Goal: Transaction & Acquisition: Register for event/course

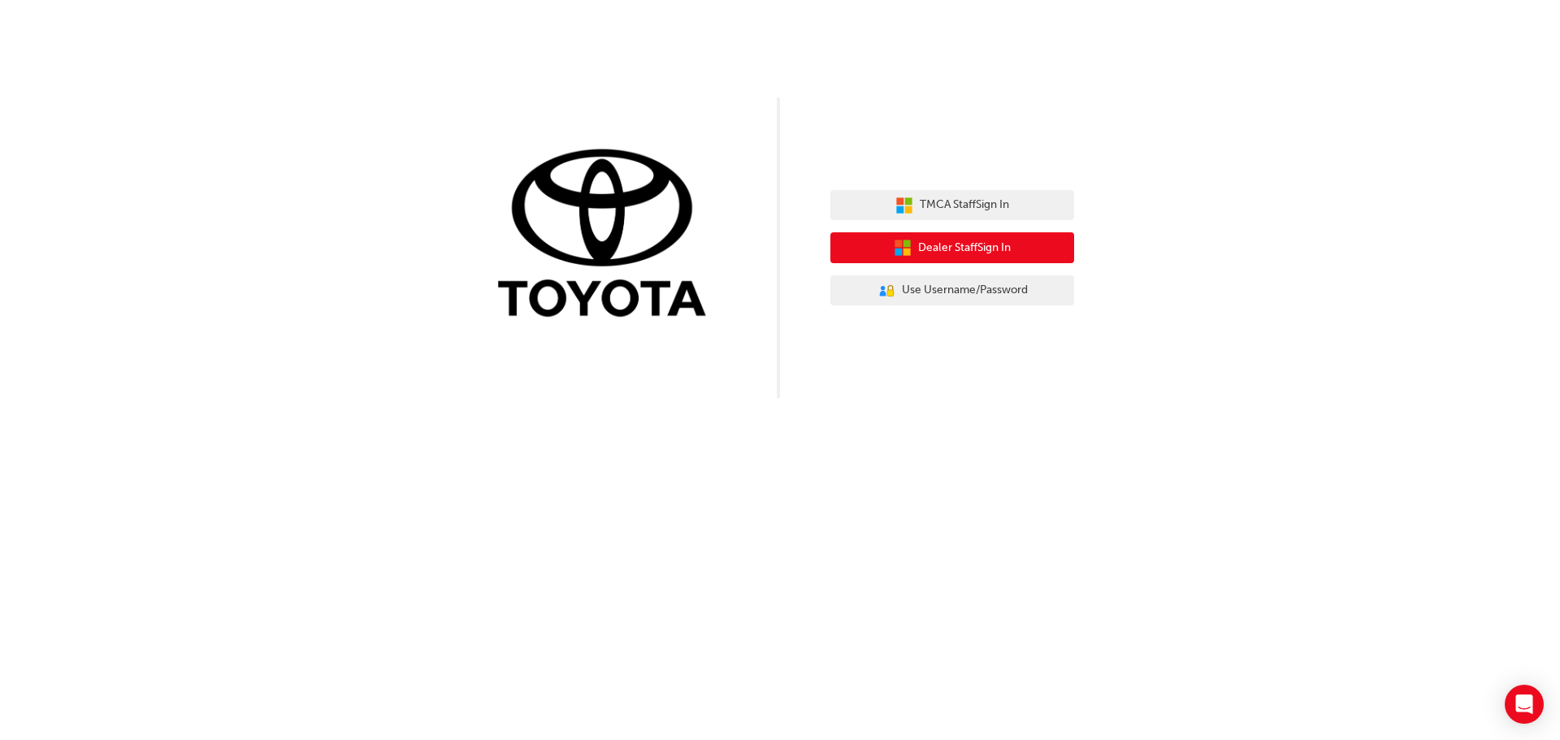
click at [928, 253] on span "Dealer Staff Sign In" at bounding box center [964, 248] width 93 height 19
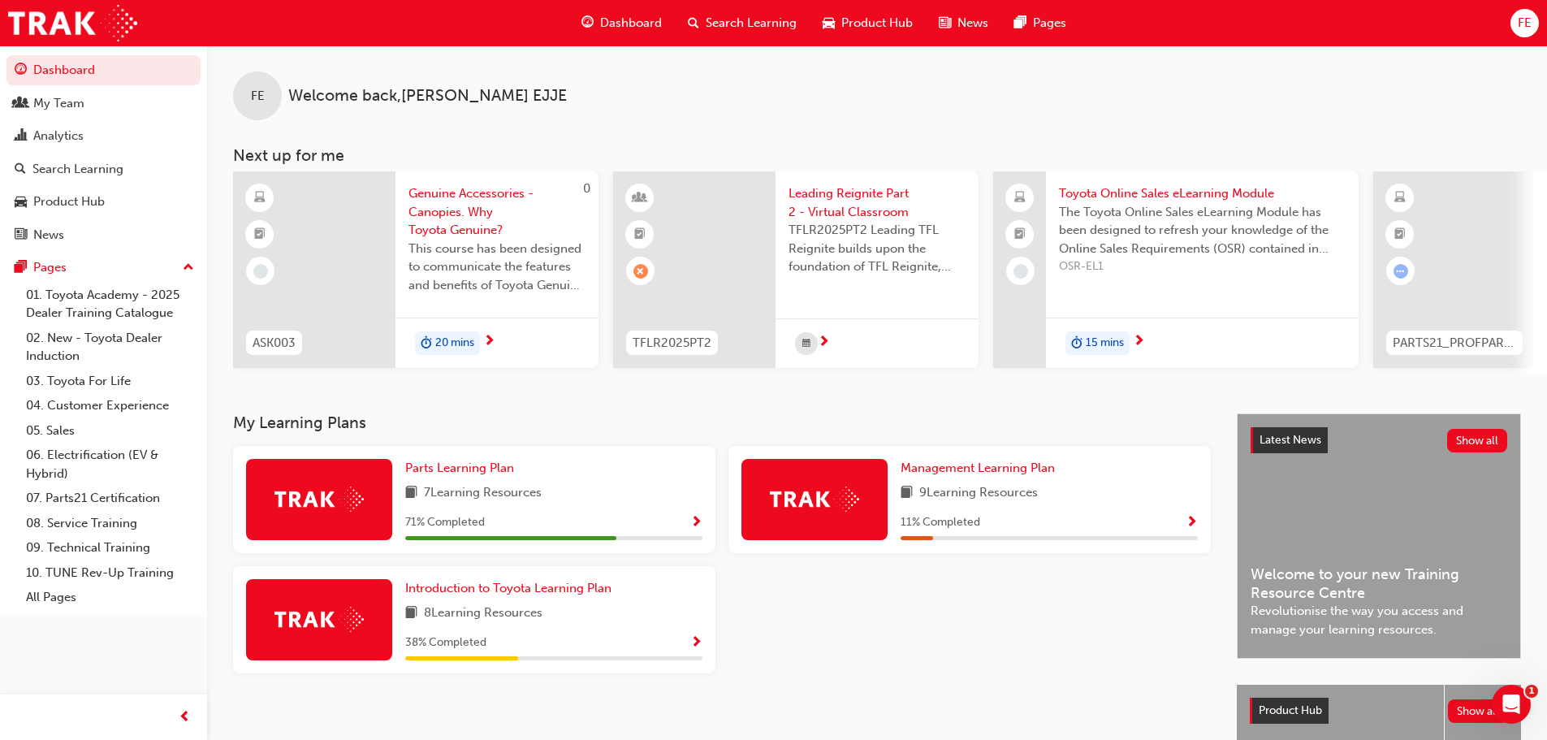
click at [763, 24] on span "Search Learning" at bounding box center [751, 23] width 91 height 19
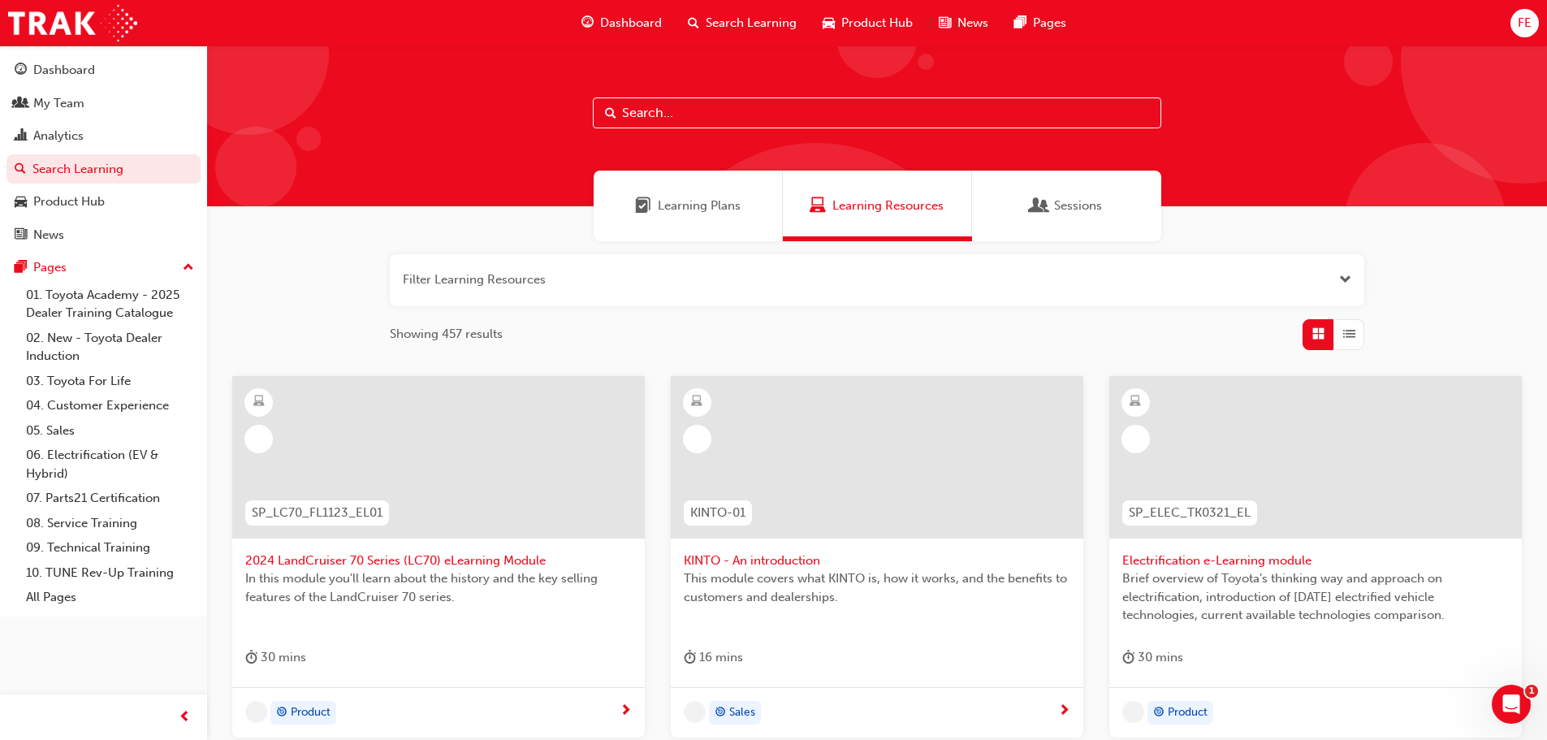
click at [663, 114] on input "text" at bounding box center [877, 112] width 569 height 31
click at [698, 119] on input "text" at bounding box center [877, 112] width 569 height 31
paste input "Leading Reignite Part 2"
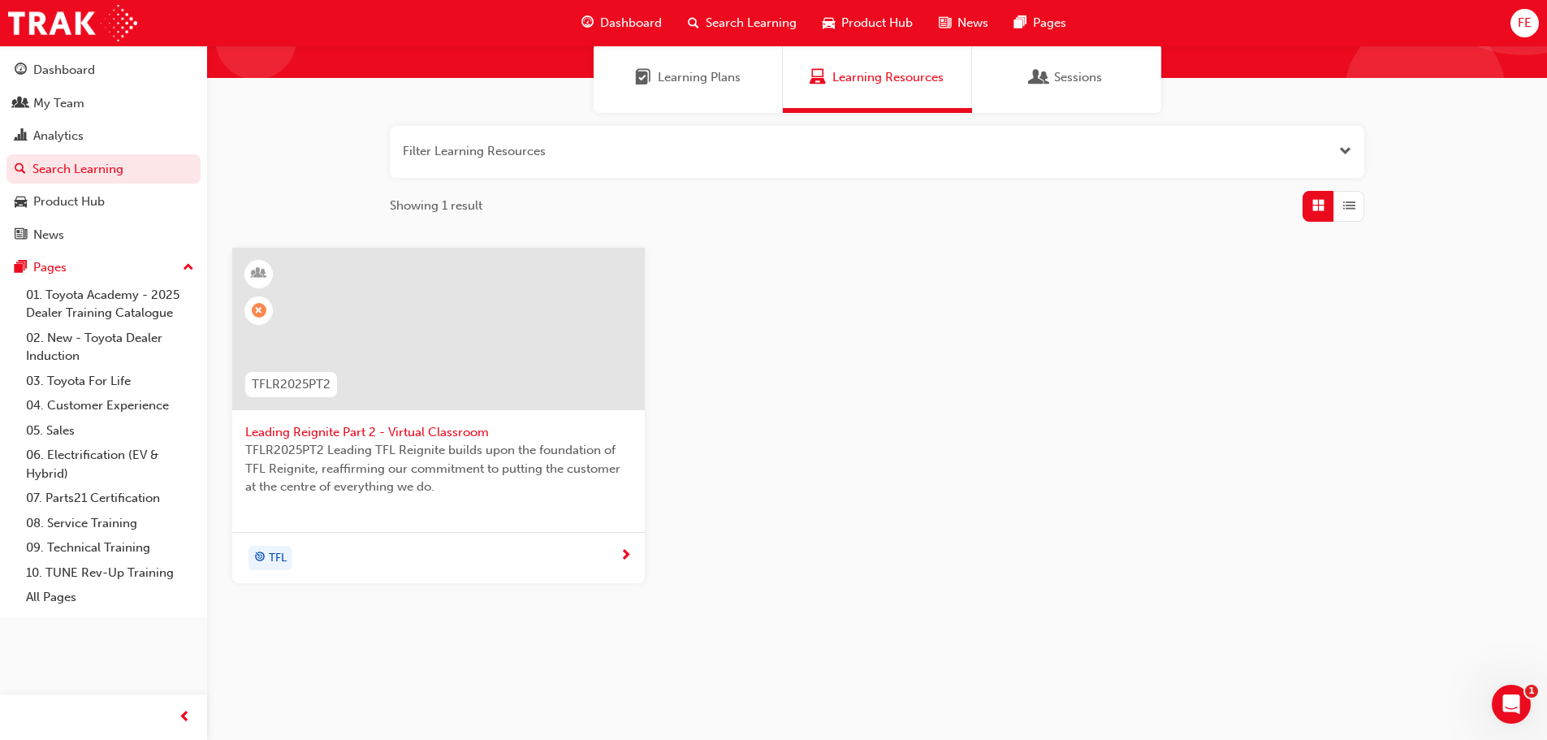
scroll to position [129, 0]
type input "Leading Reignite Part 2"
click at [409, 554] on div "TFL" at bounding box center [432, 557] width 374 height 24
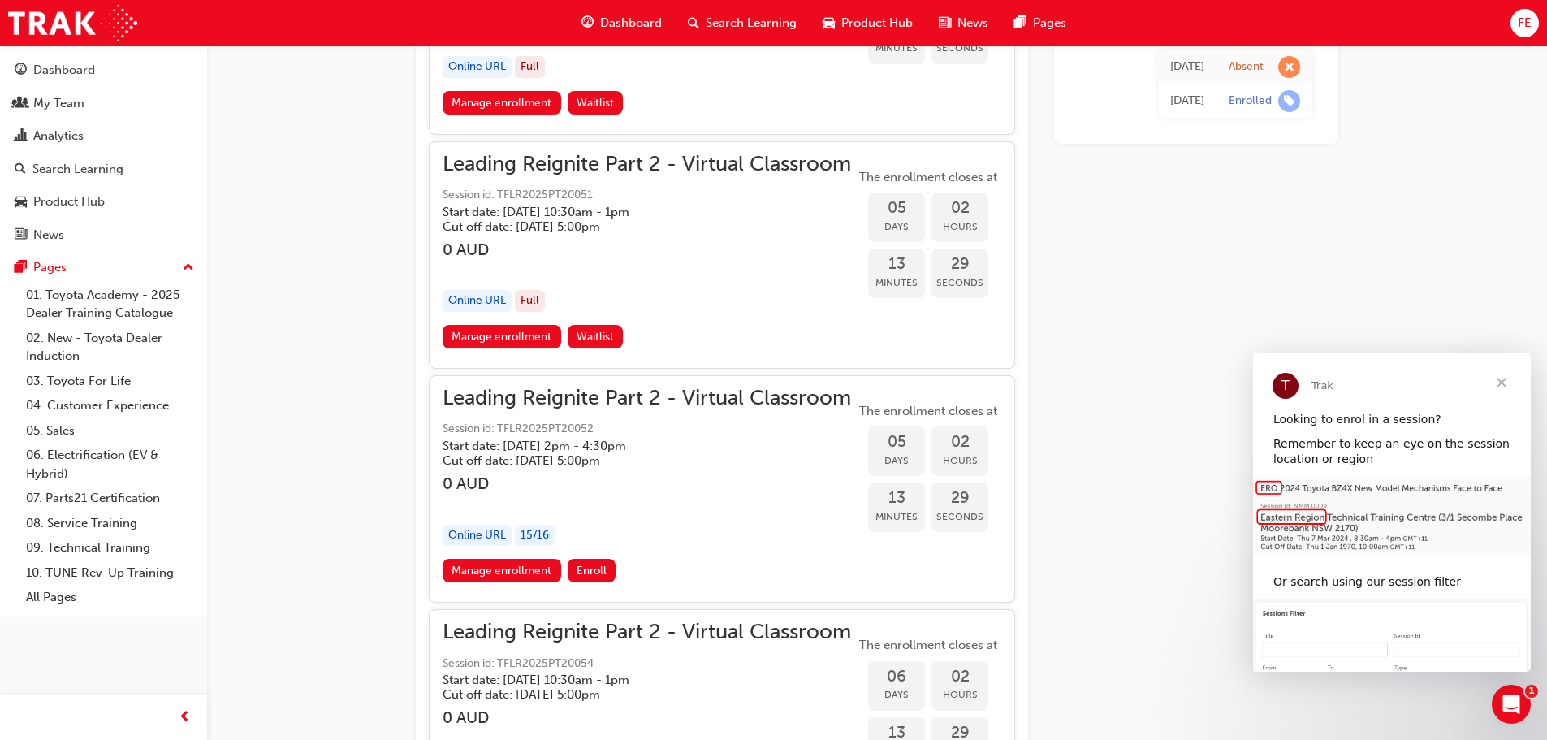
scroll to position [2094, 0]
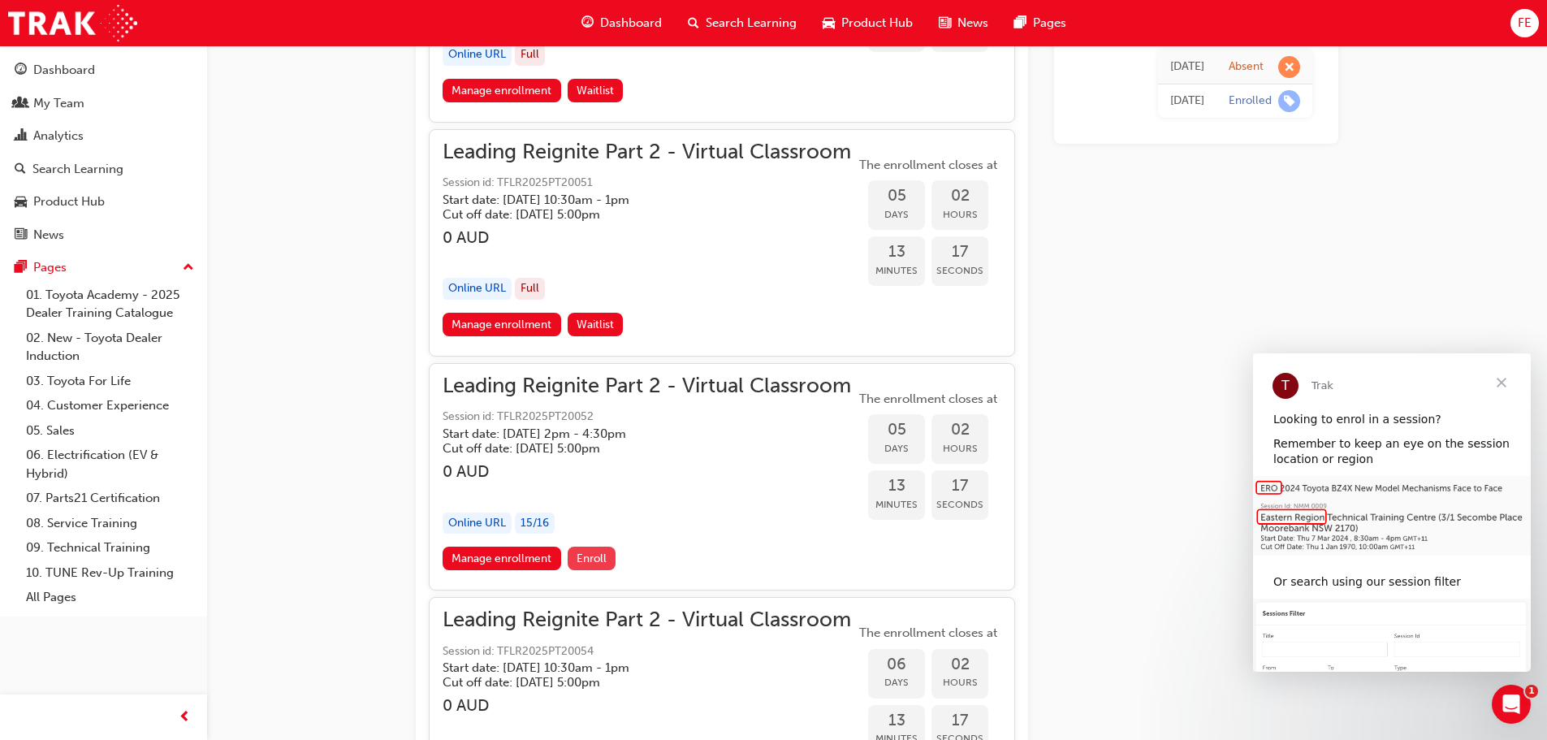
click at [592, 555] on span "Enroll" at bounding box center [592, 559] width 30 height 14
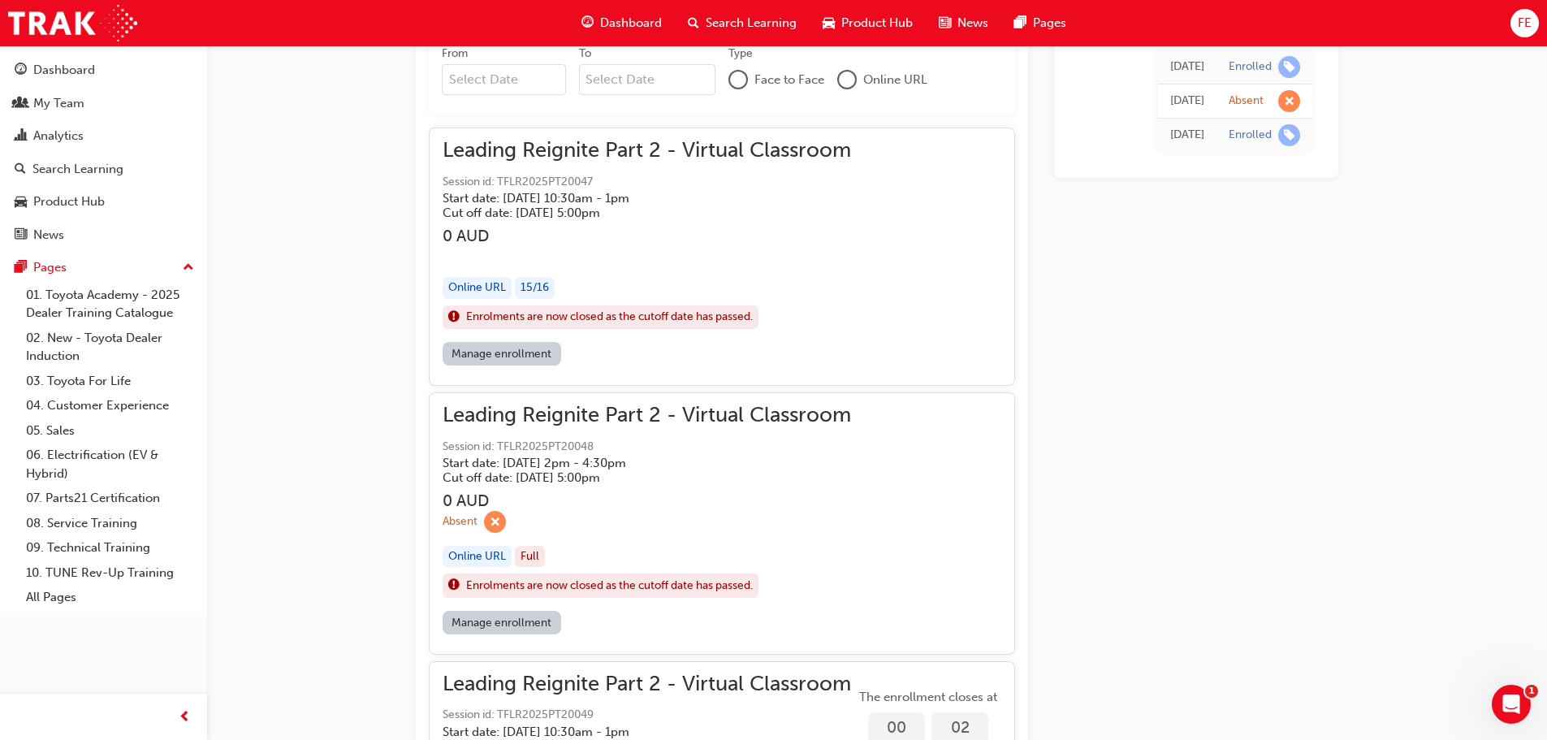
scroll to position [1119, 0]
